Goal: Find specific page/section: Find specific page/section

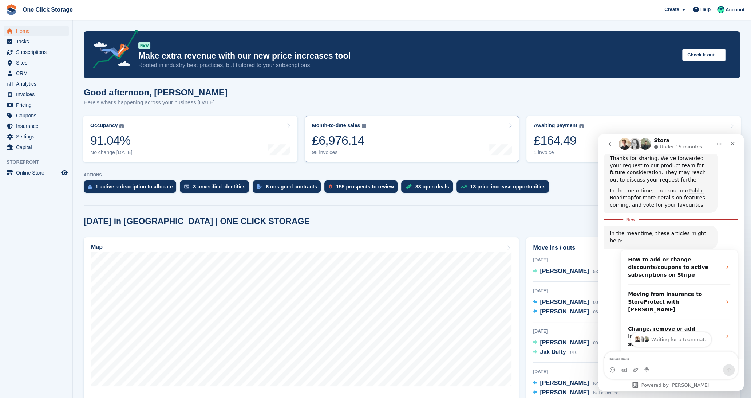
scroll to position [260, 0]
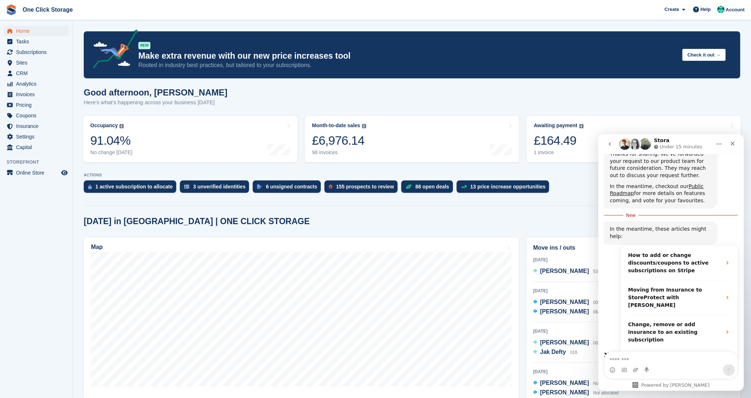
click at [563, 328] on div "[DATE]" at bounding box center [633, 331] width 200 height 7
click at [736, 146] on div "Close" at bounding box center [732, 143] width 13 height 13
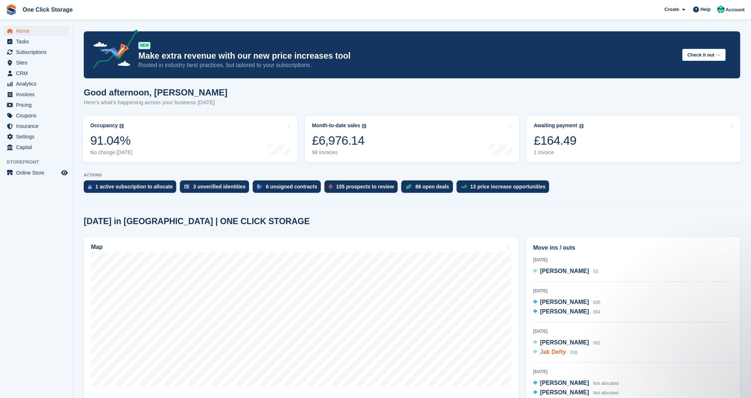
click at [554, 350] on span "Jak Defty" at bounding box center [553, 351] width 26 height 6
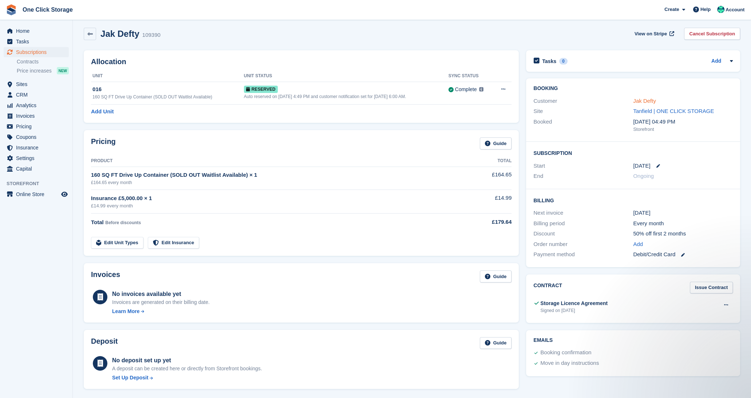
click at [639, 99] on link "Jak Defty" at bounding box center [644, 101] width 23 height 6
